Goal: Information Seeking & Learning: Learn about a topic

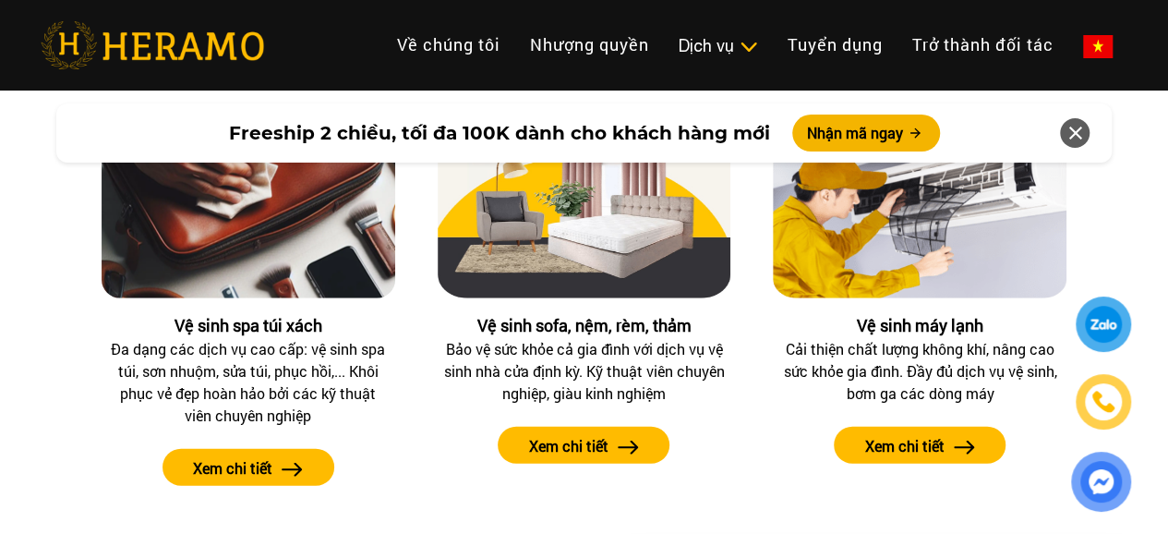
scroll to position [2215, 0]
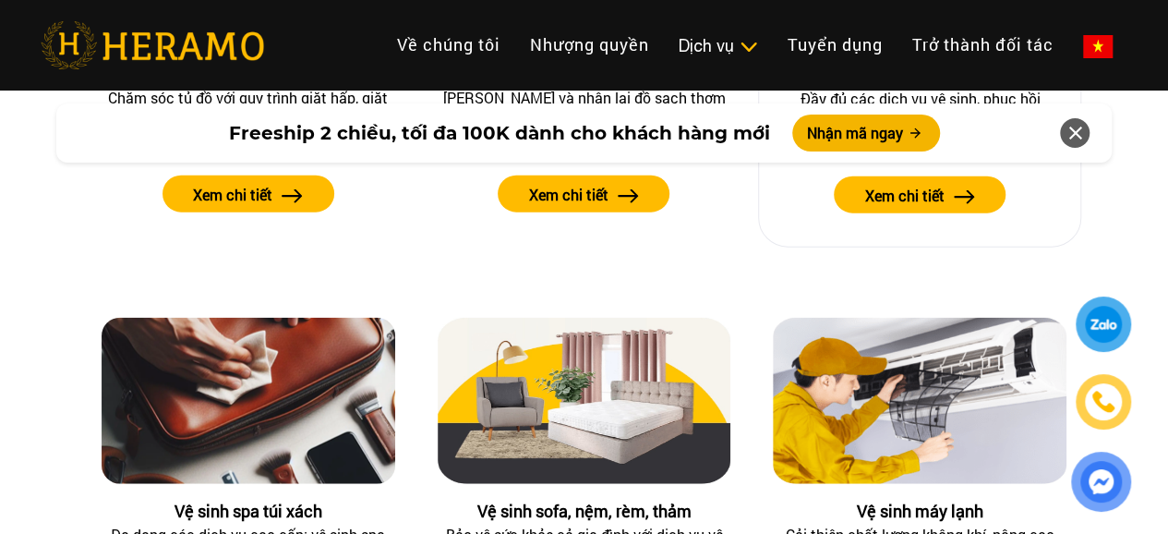
click at [960, 199] on img at bounding box center [964, 197] width 21 height 14
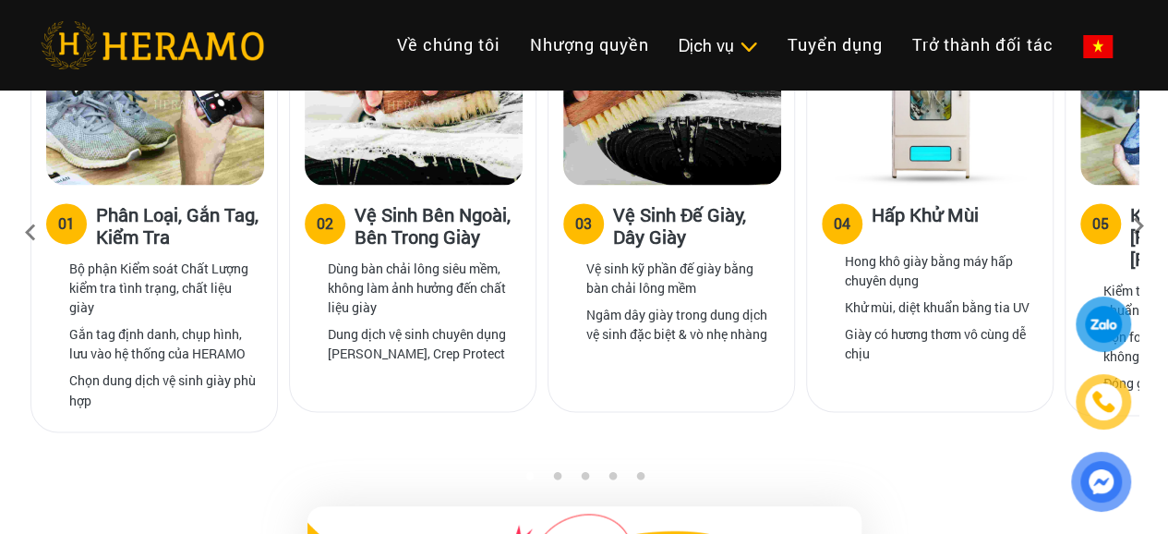
scroll to position [1385, 0]
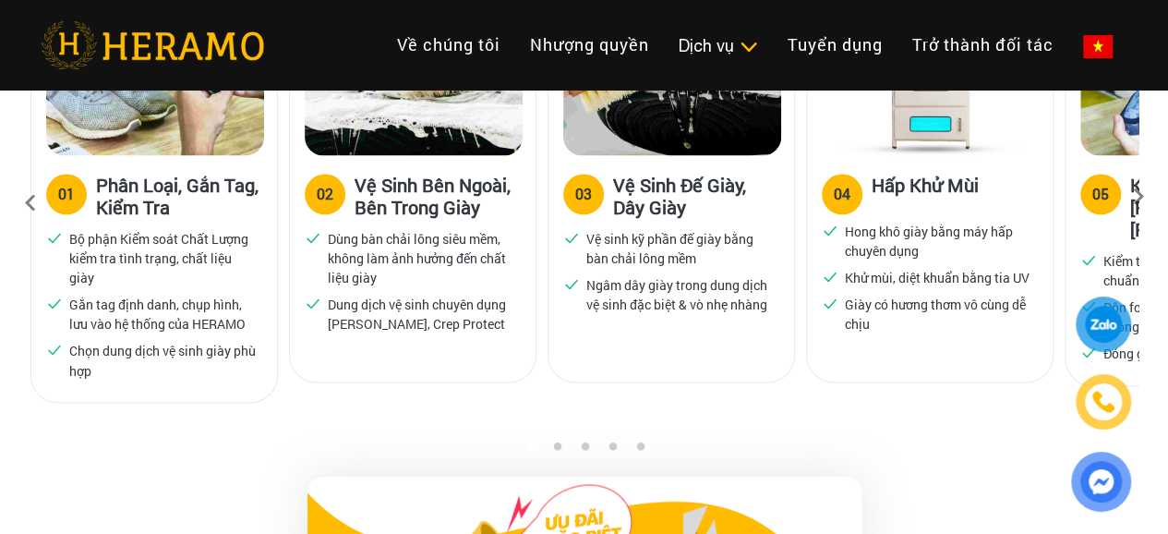
click at [1145, 197] on icon at bounding box center [1138, 203] width 33 height 12
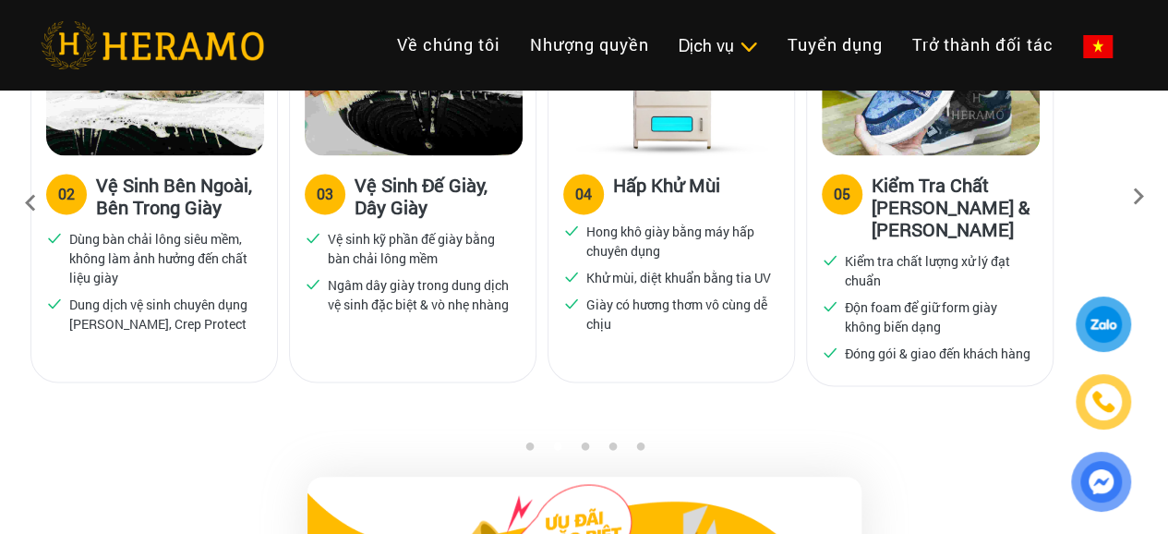
click at [1145, 197] on icon at bounding box center [1138, 203] width 33 height 12
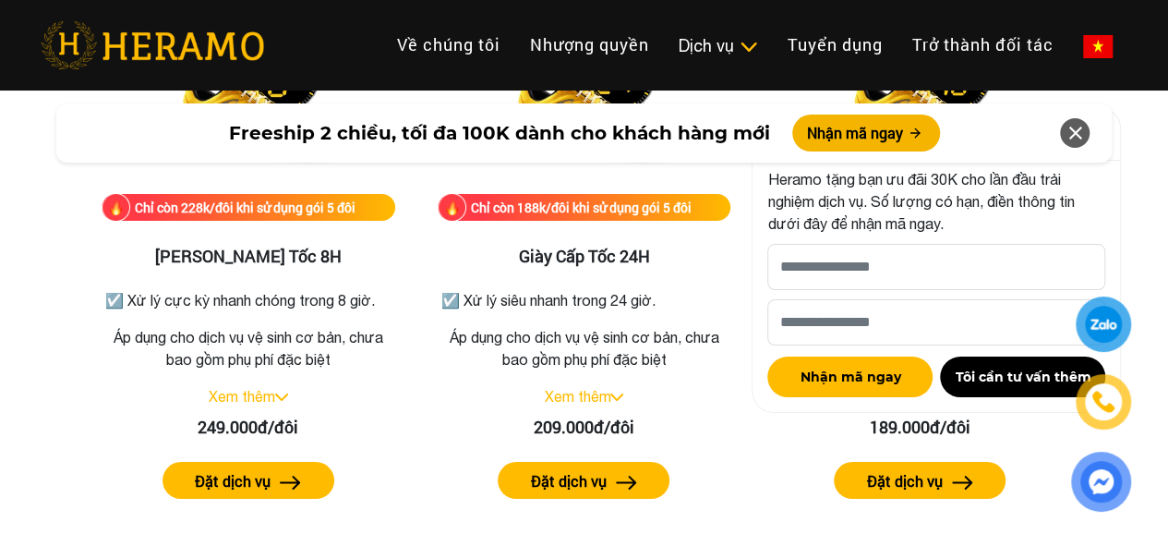
scroll to position [3416, 0]
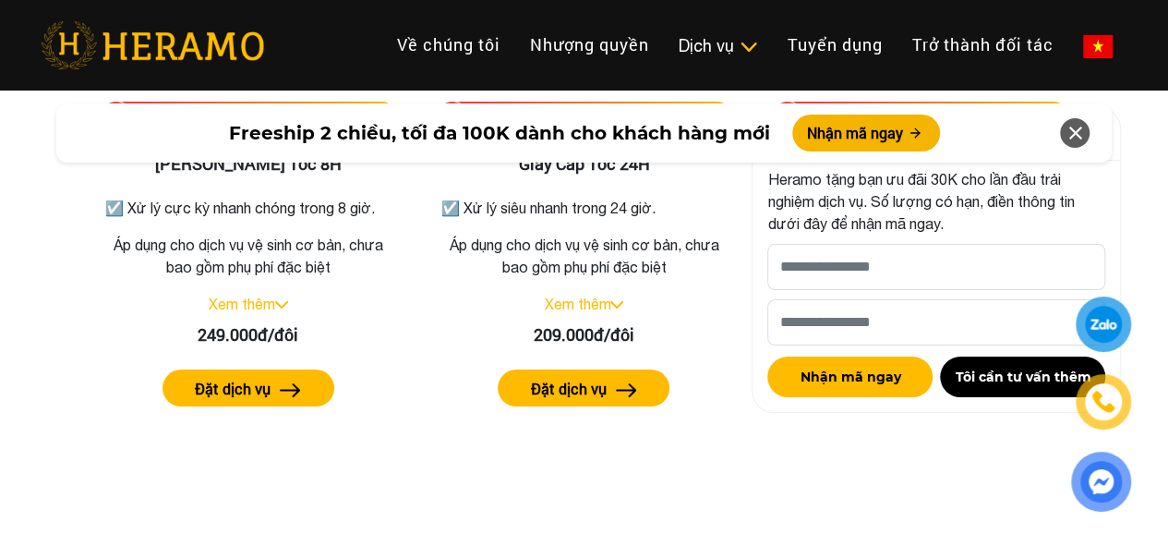
click at [1067, 129] on icon at bounding box center [1075, 132] width 22 height 33
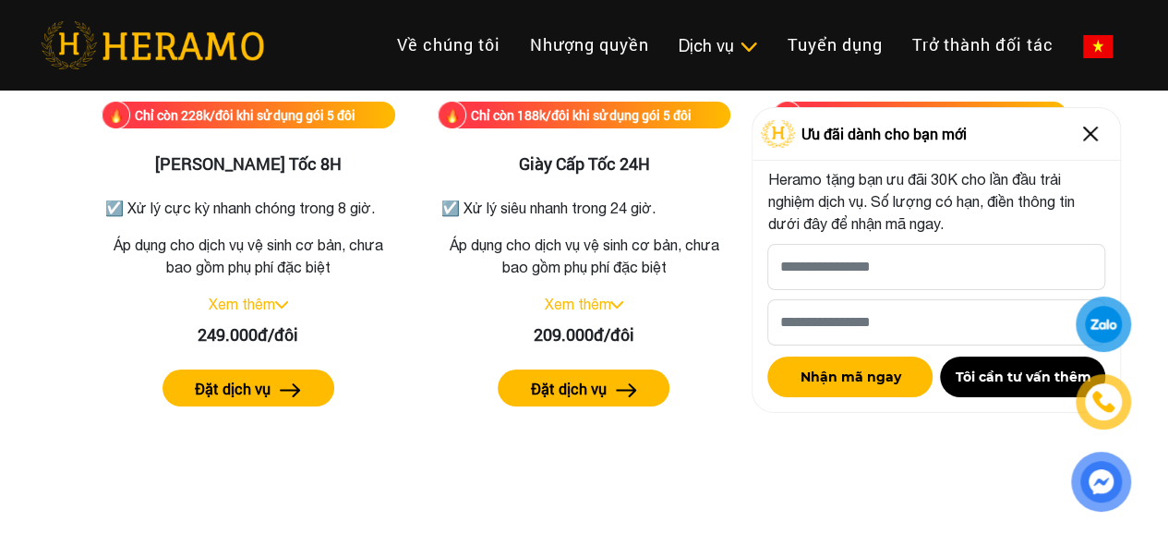
click at [1095, 142] on img at bounding box center [1091, 134] width 30 height 30
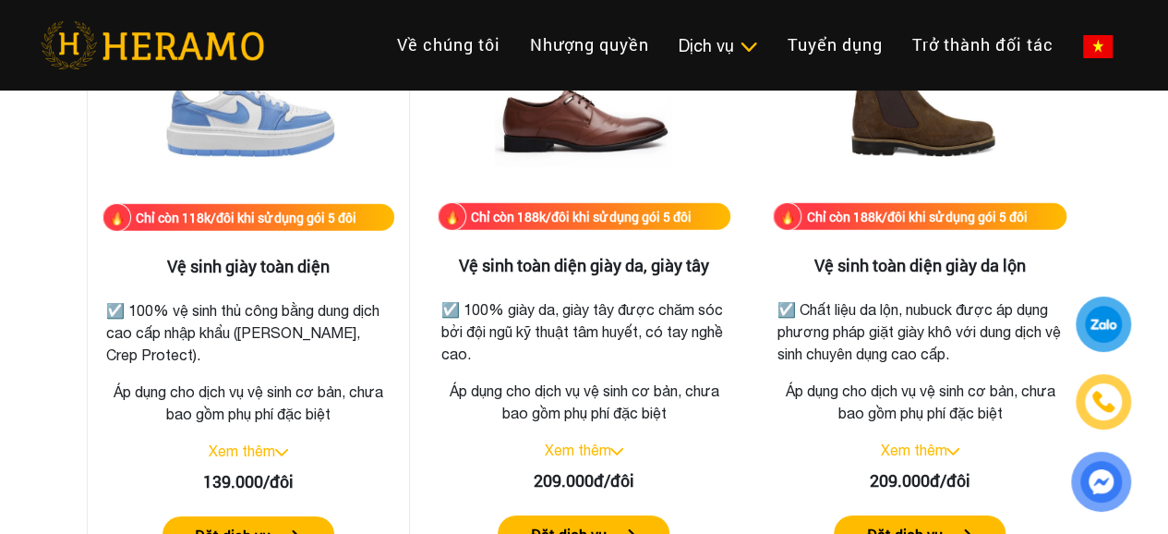
scroll to position [2678, 0]
click at [271, 455] on link "Xem thêm" at bounding box center [242, 450] width 66 height 17
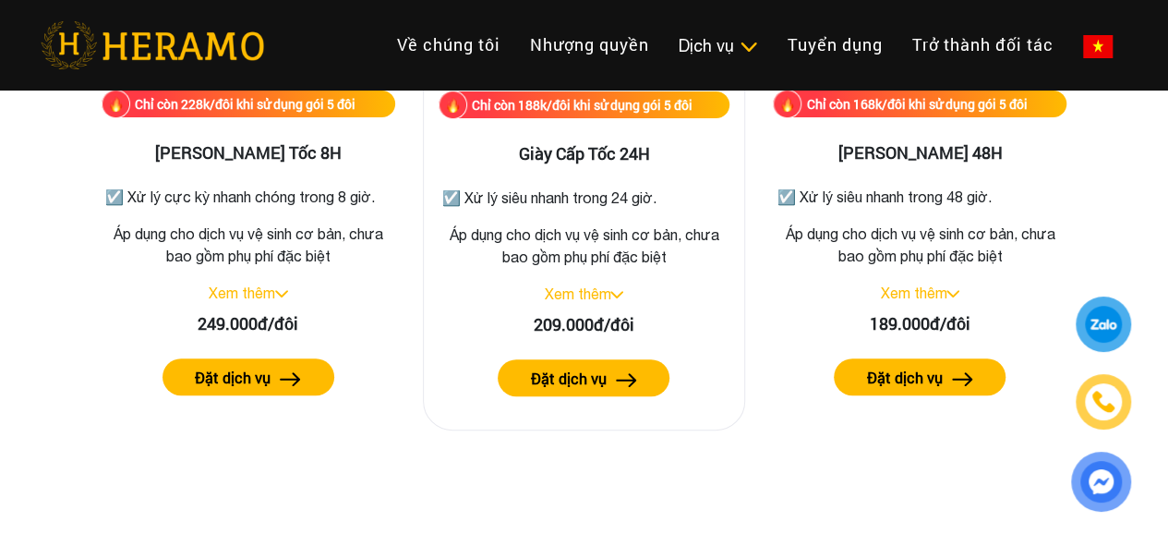
scroll to position [3692, 0]
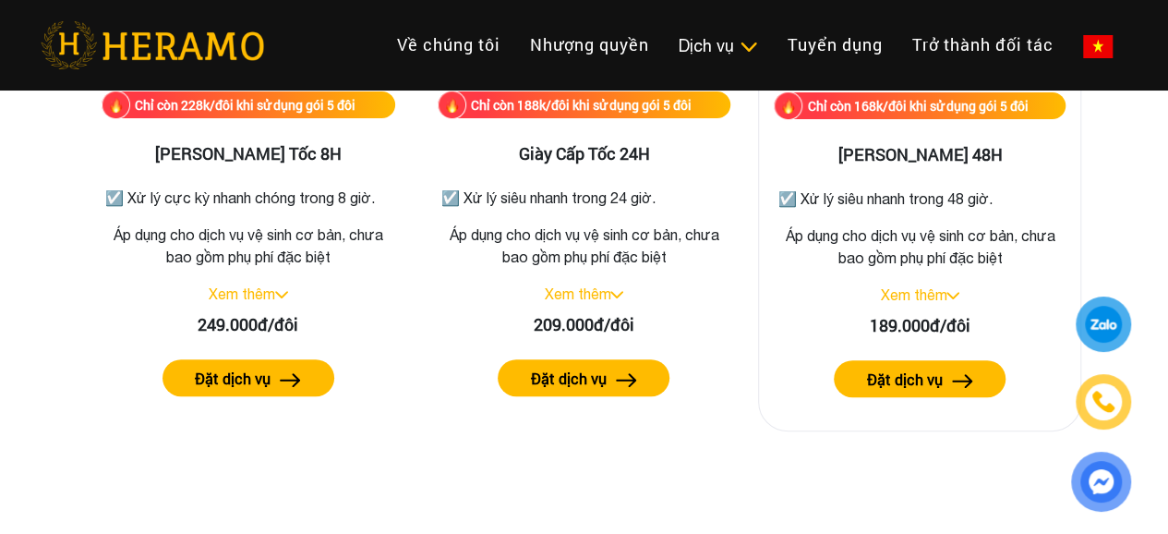
click at [910, 286] on link "Xem thêm" at bounding box center [913, 294] width 66 height 17
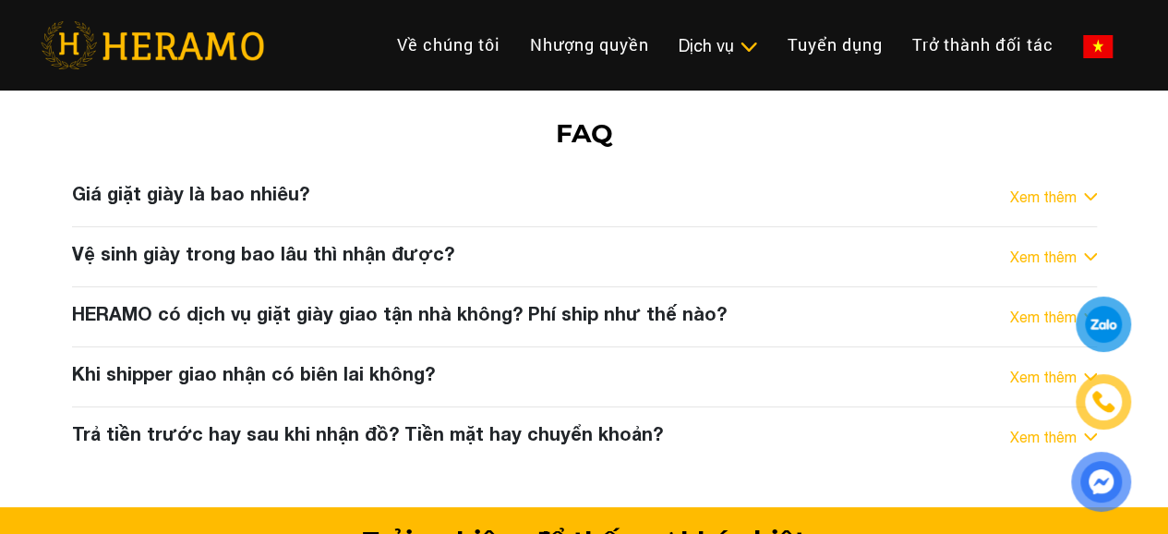
scroll to position [10317, 0]
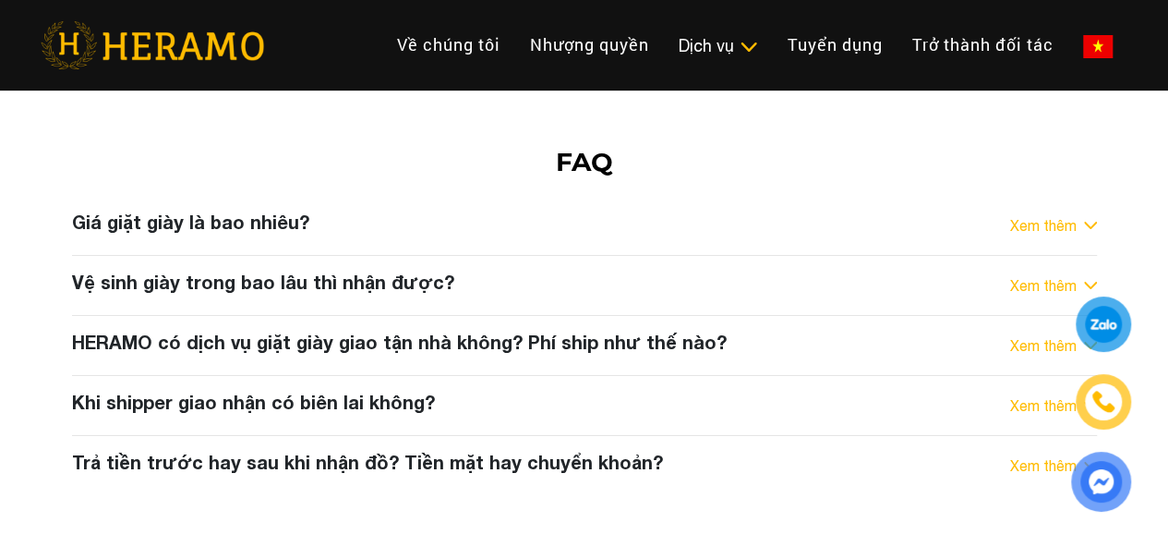
click at [1038, 331] on div "HERAMO có dịch vụ giặt giày giao tận nhà không? Phí ship như thế nào? Xem thêm" at bounding box center [584, 346] width 1025 height 30
click at [1041, 331] on div "HERAMO có dịch vụ giặt giày giao tận nhà không? Phí ship như thế nào? Xem thêm" at bounding box center [584, 346] width 1025 height 30
click at [1053, 334] on link "Xem thêm" at bounding box center [1043, 345] width 66 height 22
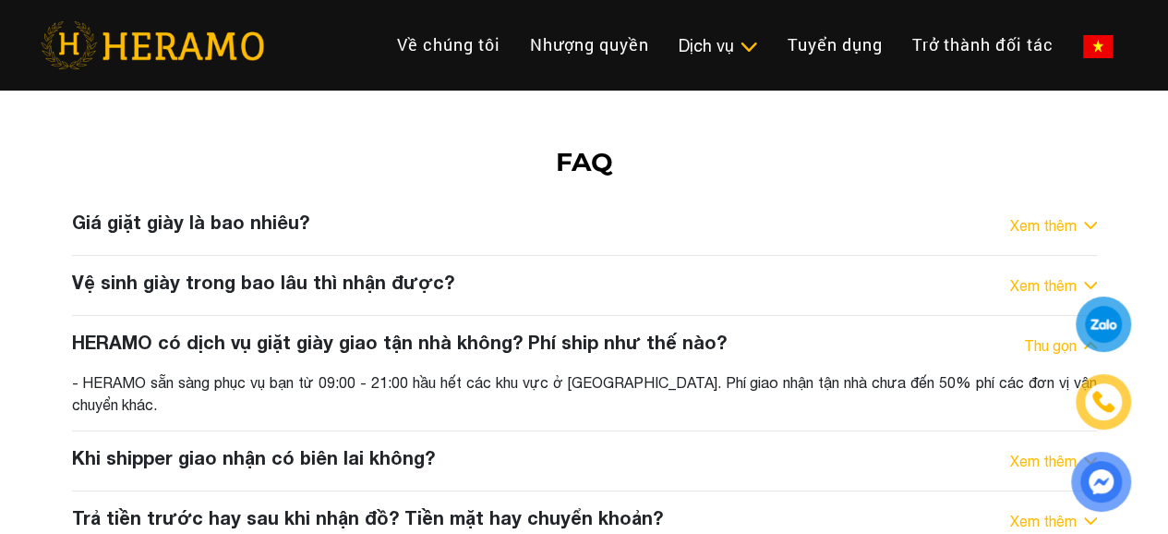
click at [1053, 334] on link "Thu gọn" at bounding box center [1050, 345] width 53 height 22
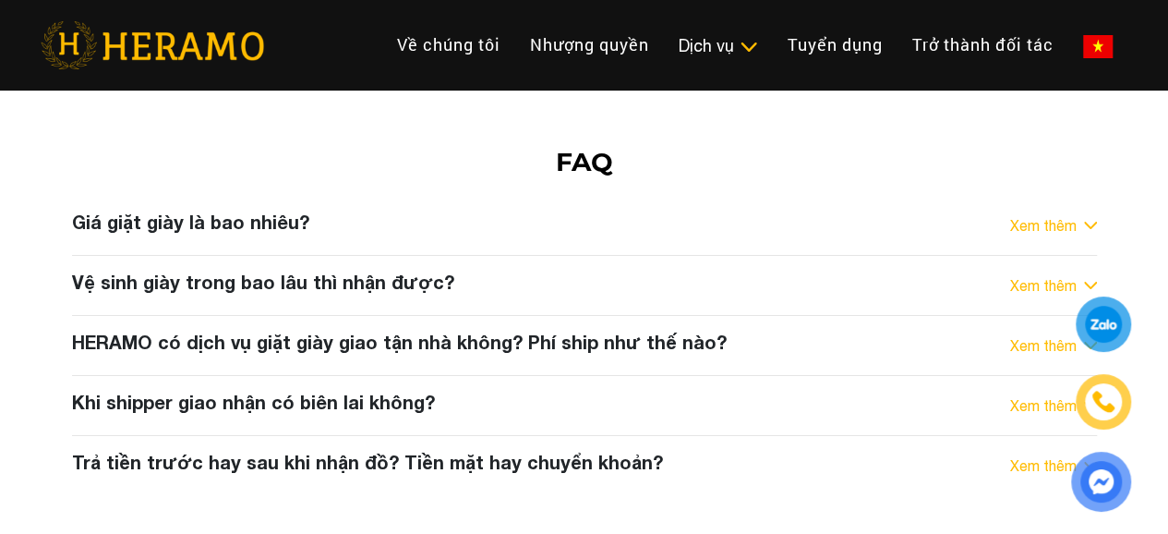
click at [1030, 214] on link "Xem thêm" at bounding box center [1043, 225] width 66 height 22
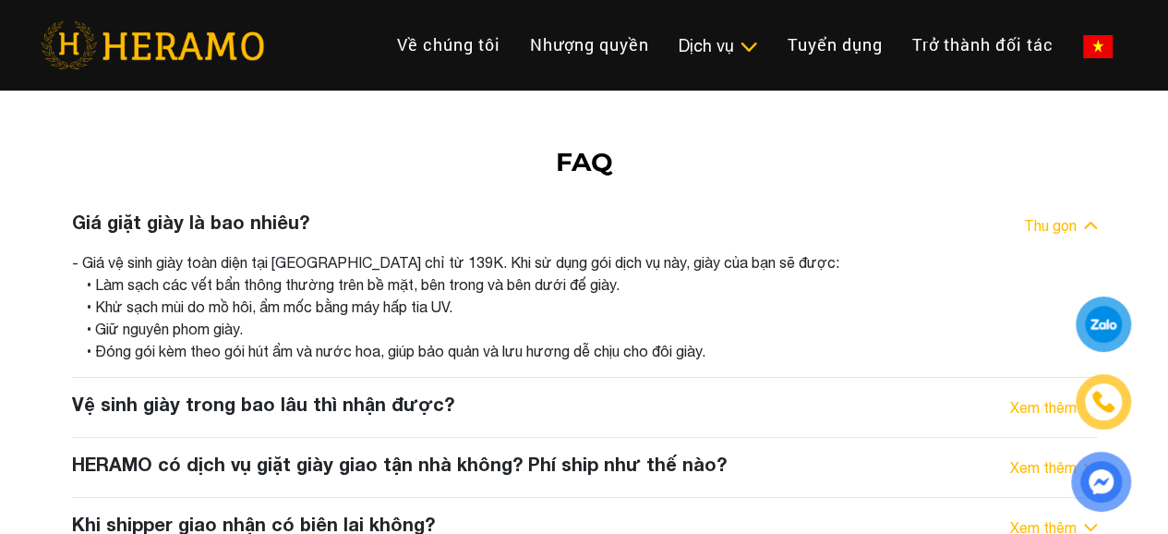
click at [1036, 214] on link "Thu gọn" at bounding box center [1050, 225] width 53 height 22
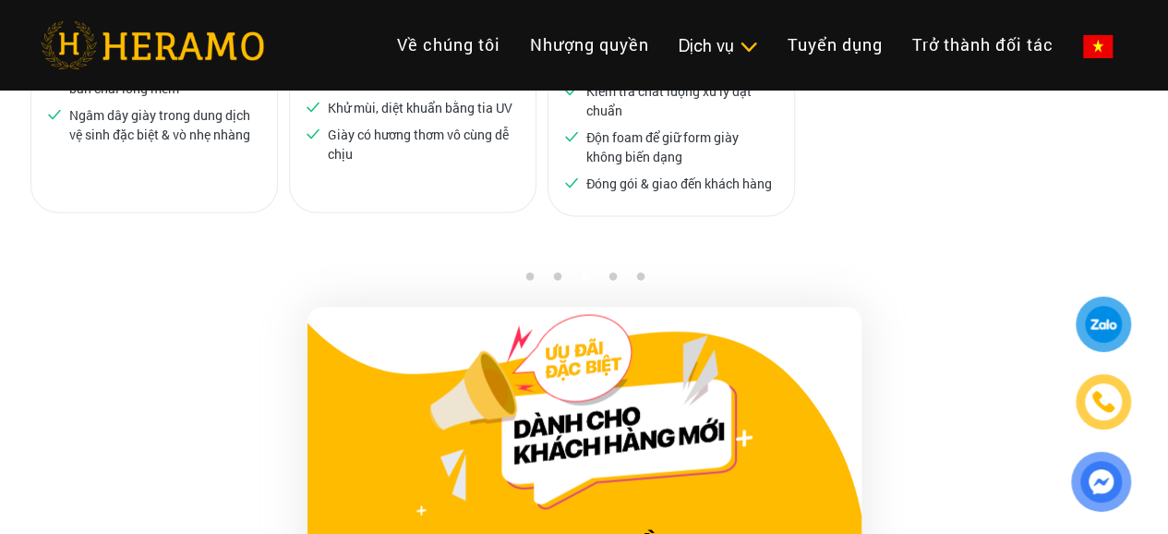
scroll to position [1361, 0]
